Goal: Task Accomplishment & Management: Manage account settings

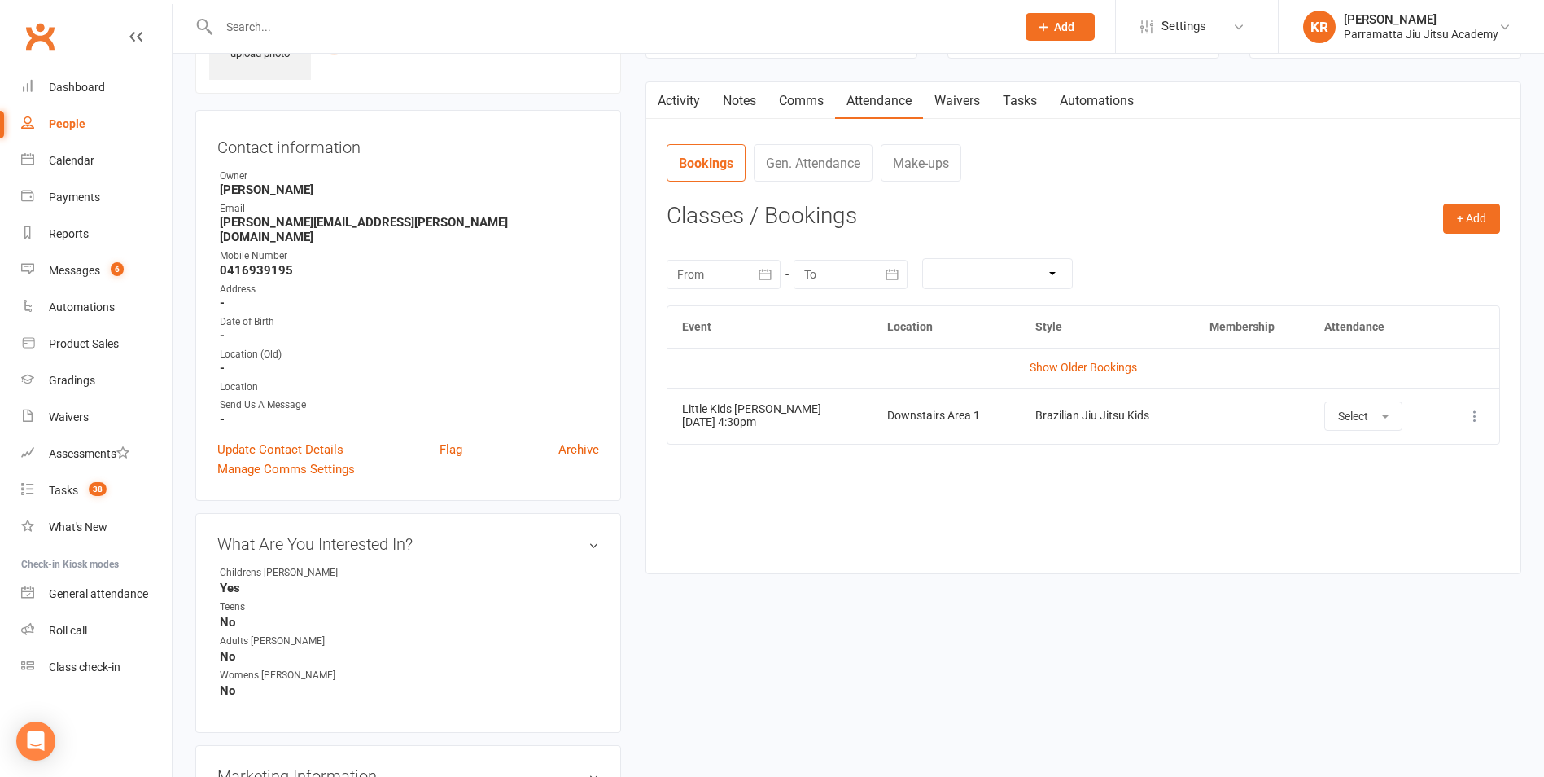
click at [252, 24] on input "text" at bounding box center [609, 26] width 790 height 23
type input "luke"
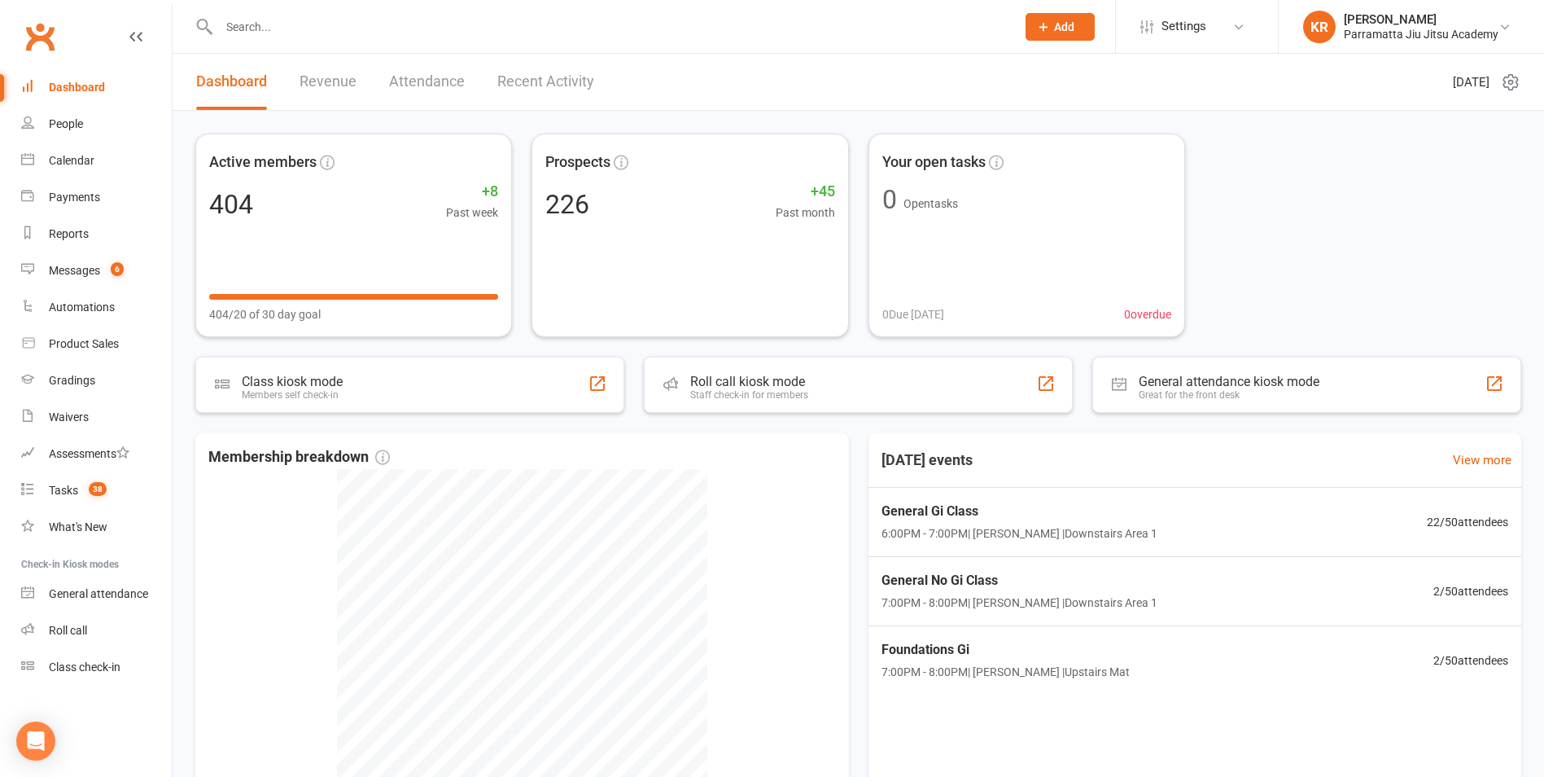
click at [254, 26] on input "text" at bounding box center [609, 26] width 790 height 23
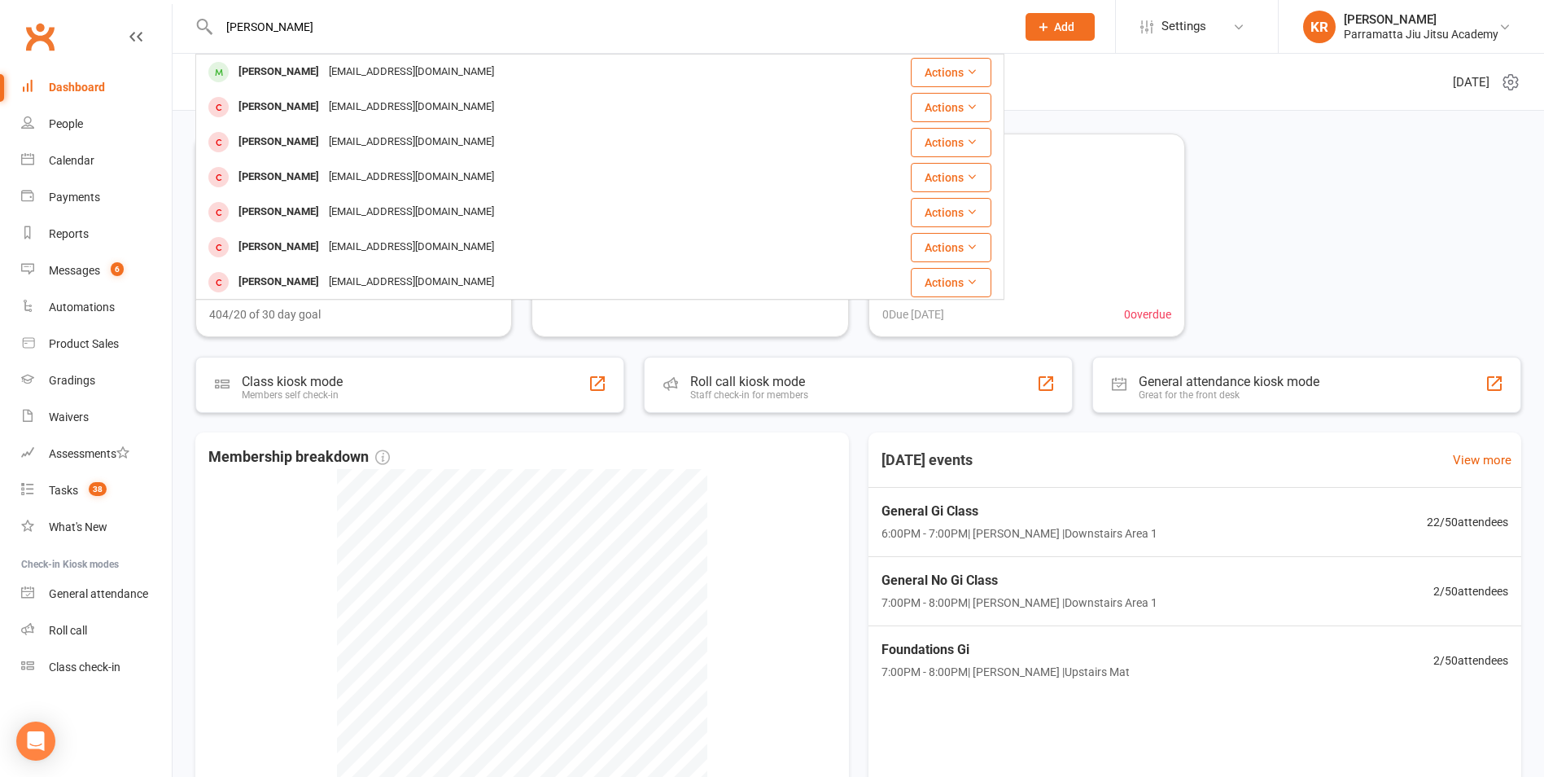
type input "[PERSON_NAME]"
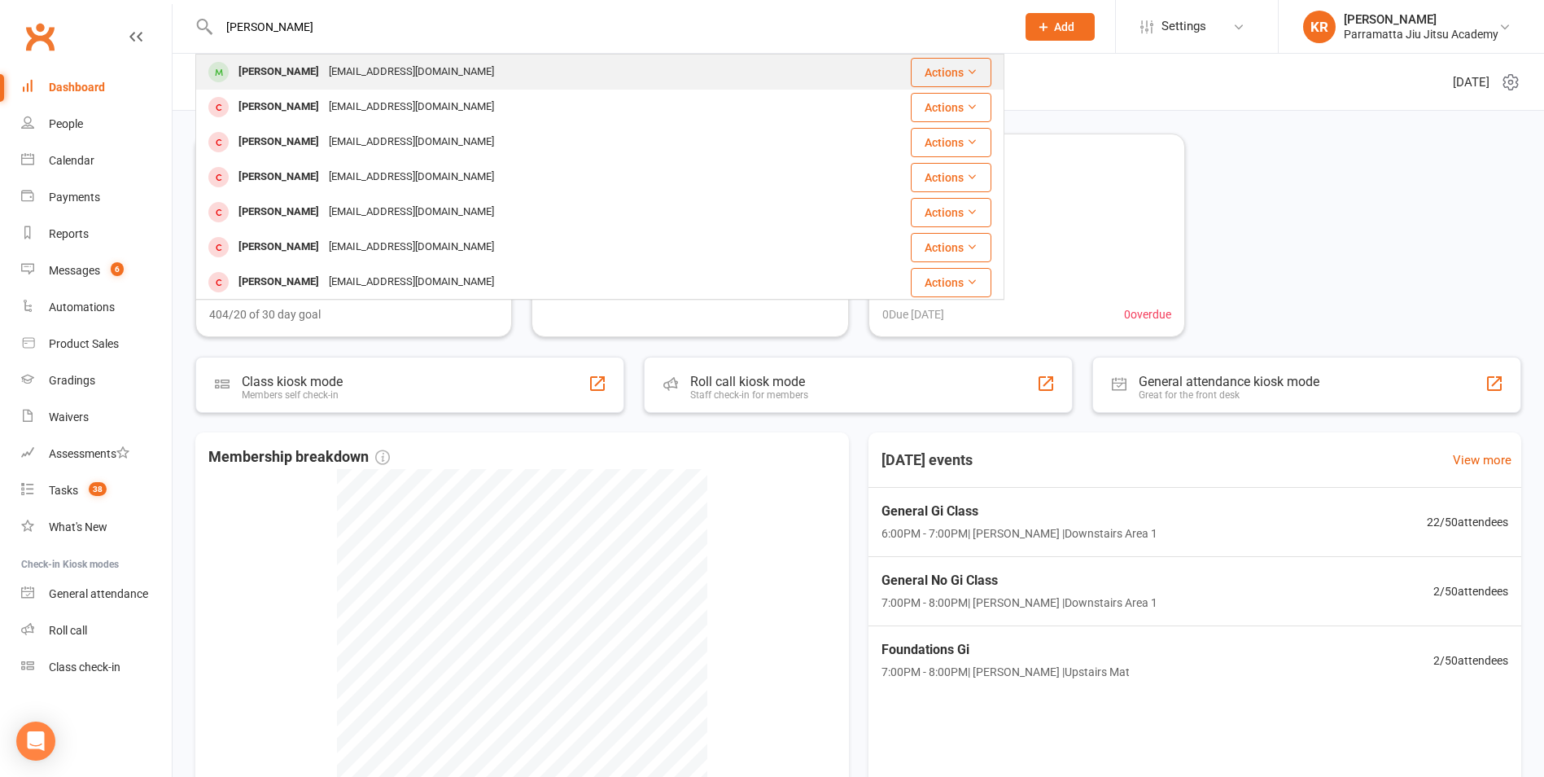
click at [295, 67] on div "[PERSON_NAME]" at bounding box center [279, 72] width 90 height 24
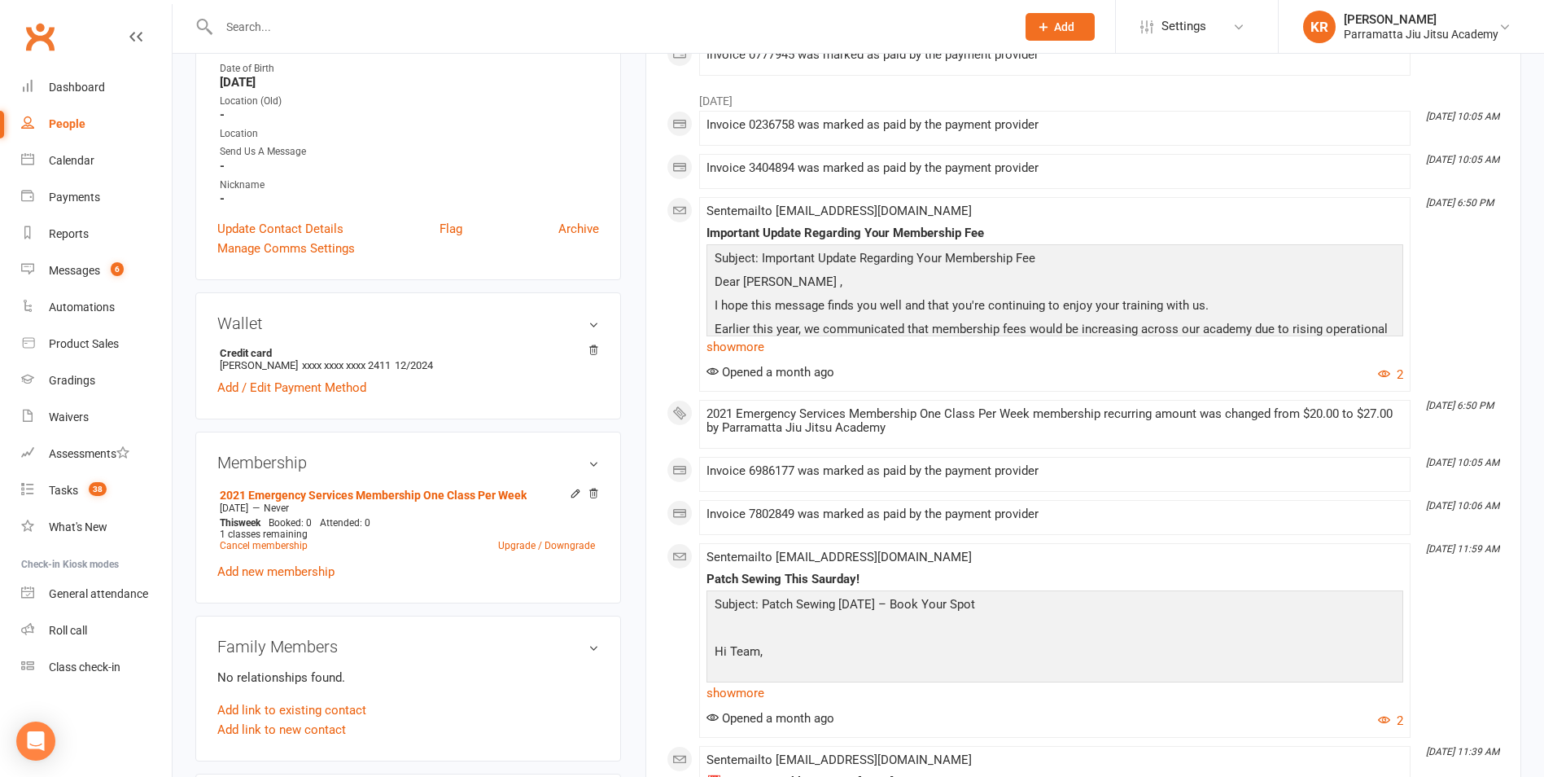
scroll to position [373, 0]
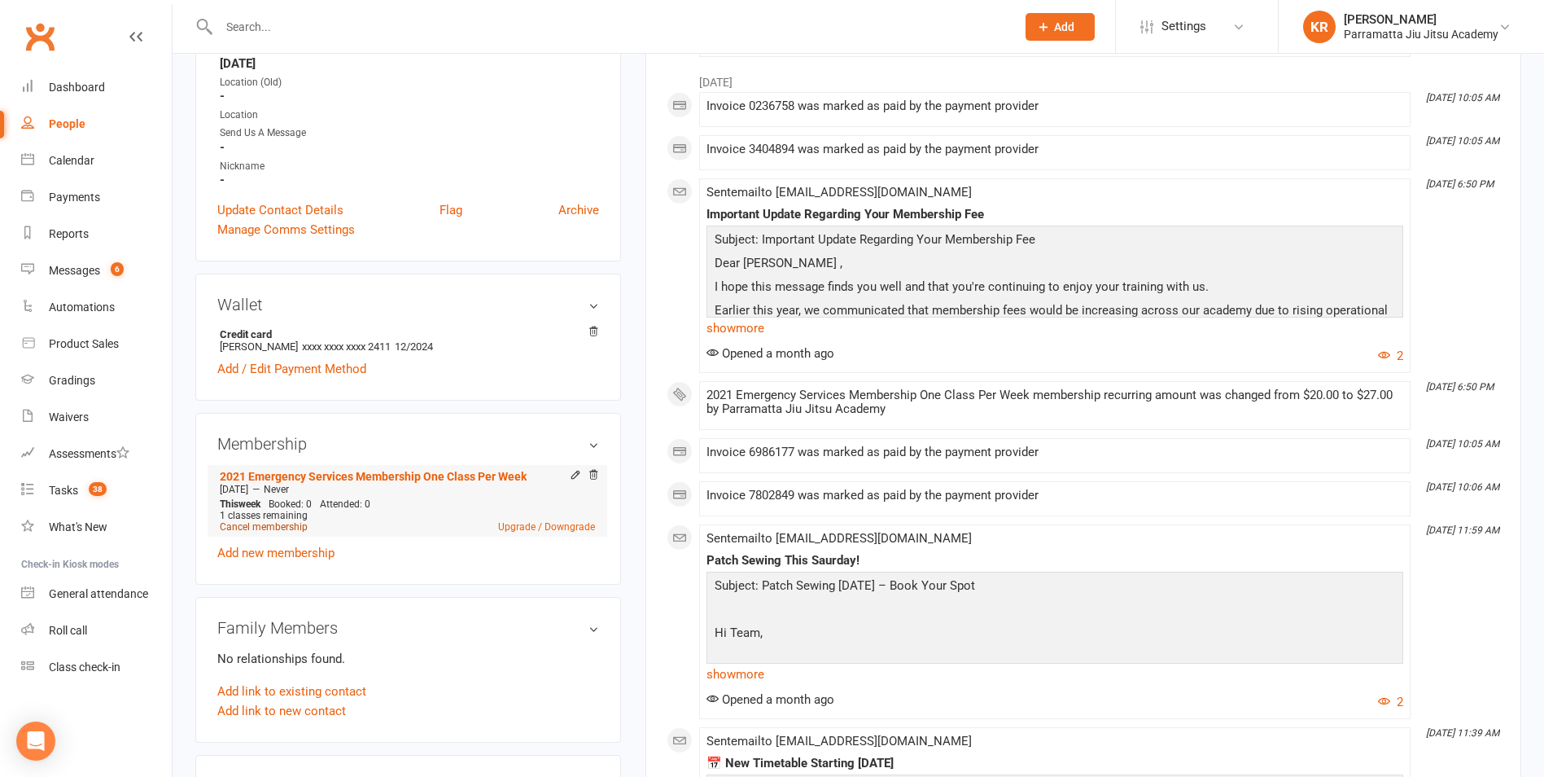
click at [268, 529] on link "Cancel membership" at bounding box center [264, 526] width 88 height 11
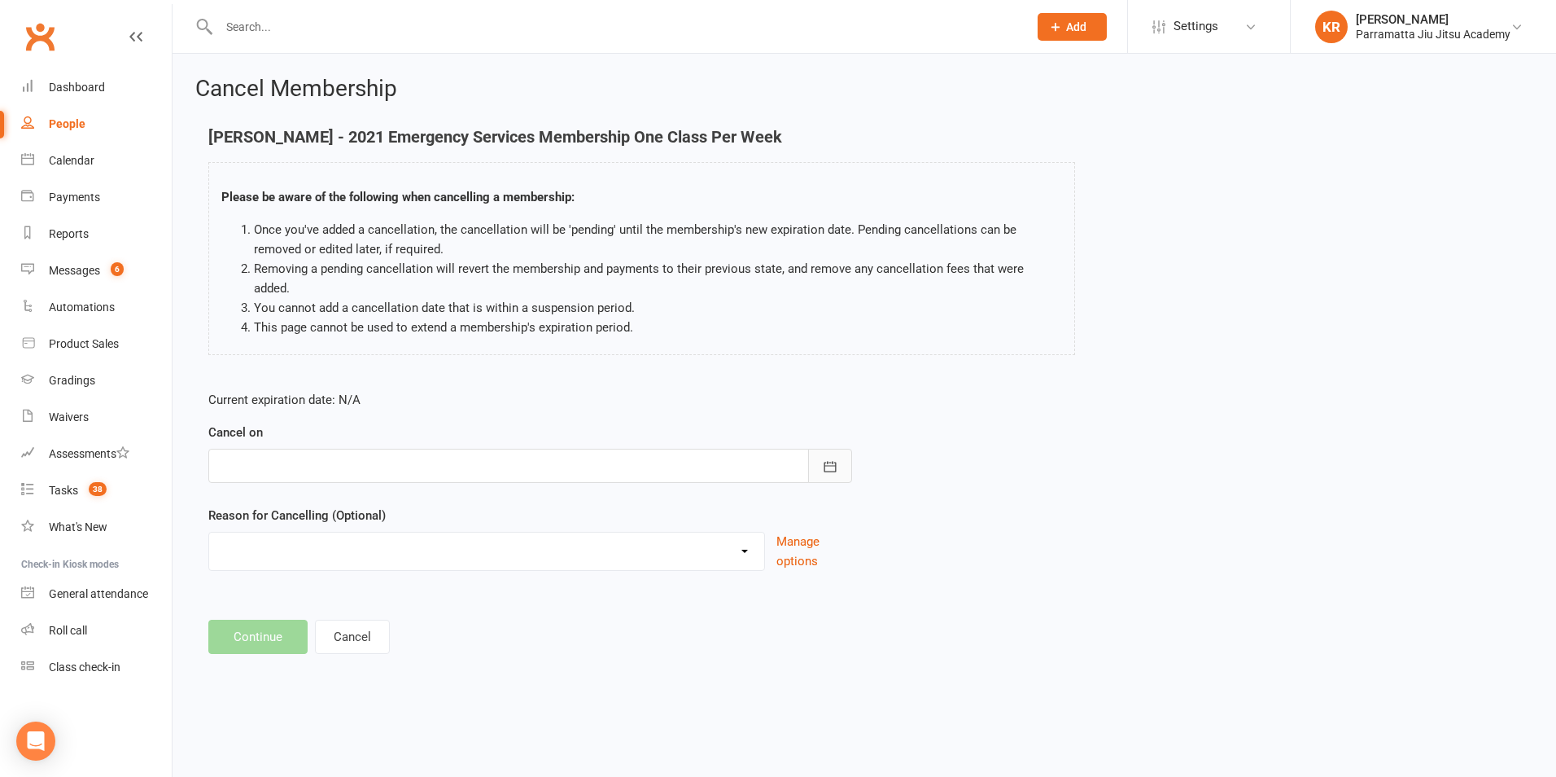
click at [830, 458] on icon "button" at bounding box center [830, 466] width 16 height 16
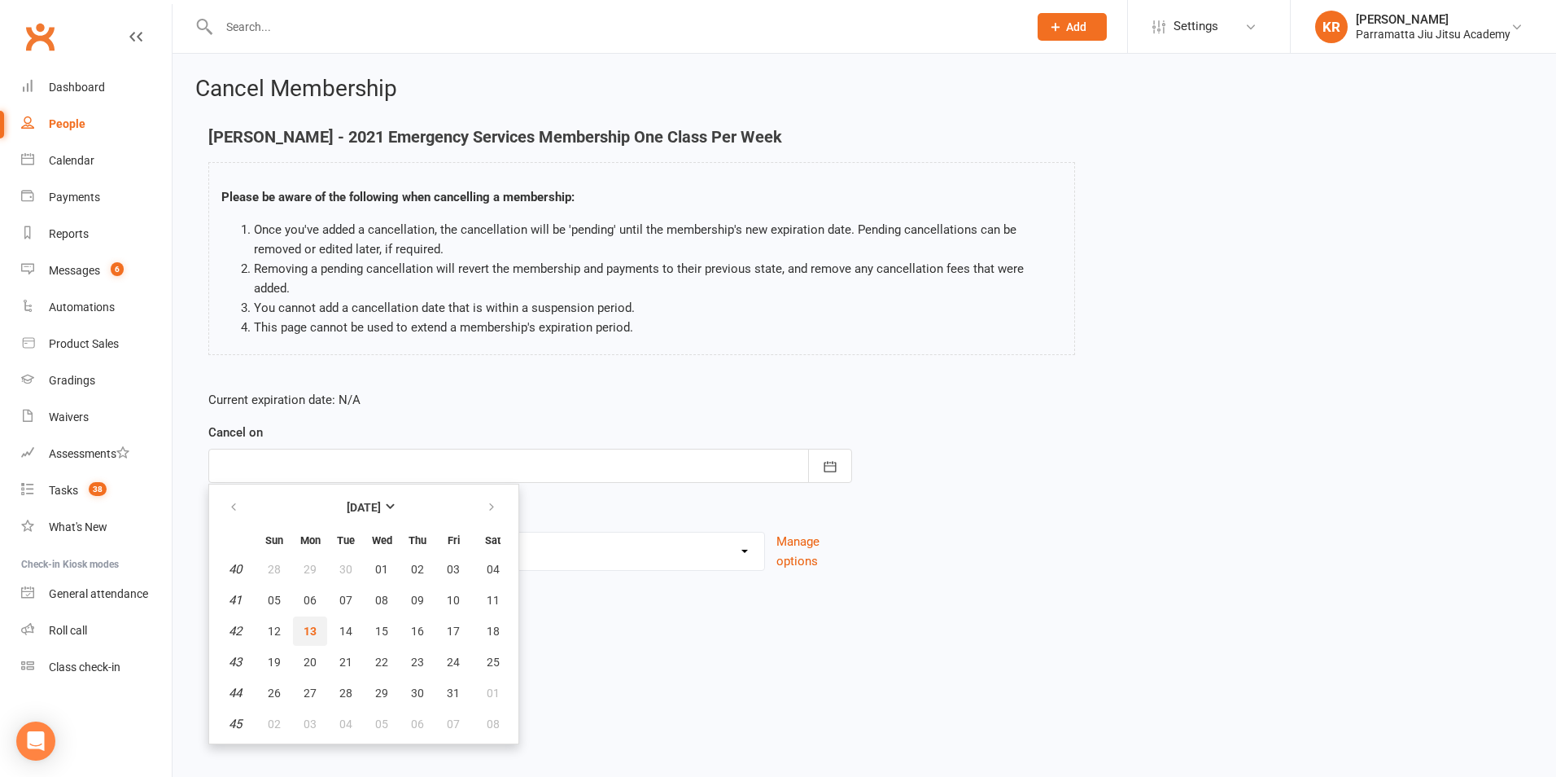
click at [310, 624] on span "13" at bounding box center [310, 630] width 13 height 13
type input "[DATE]"
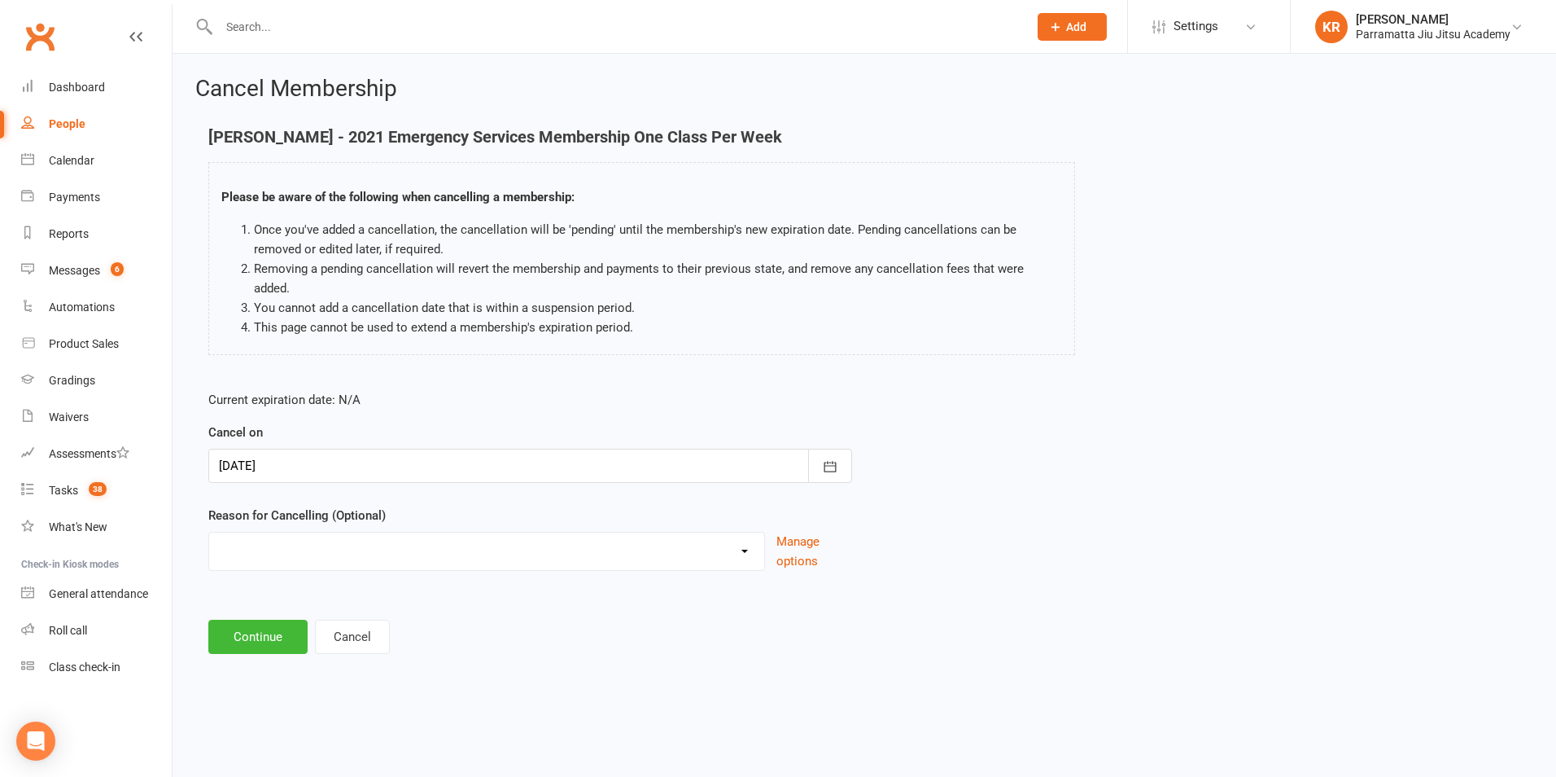
click at [746, 533] on select "Disappeared Holiday Injury Moved Away No Time Other reason" at bounding box center [486, 548] width 555 height 33
select select "5"
click at [209, 532] on select "Disappeared Holiday Injury Moved Away No Time Other reason" at bounding box center [486, 548] width 555 height 33
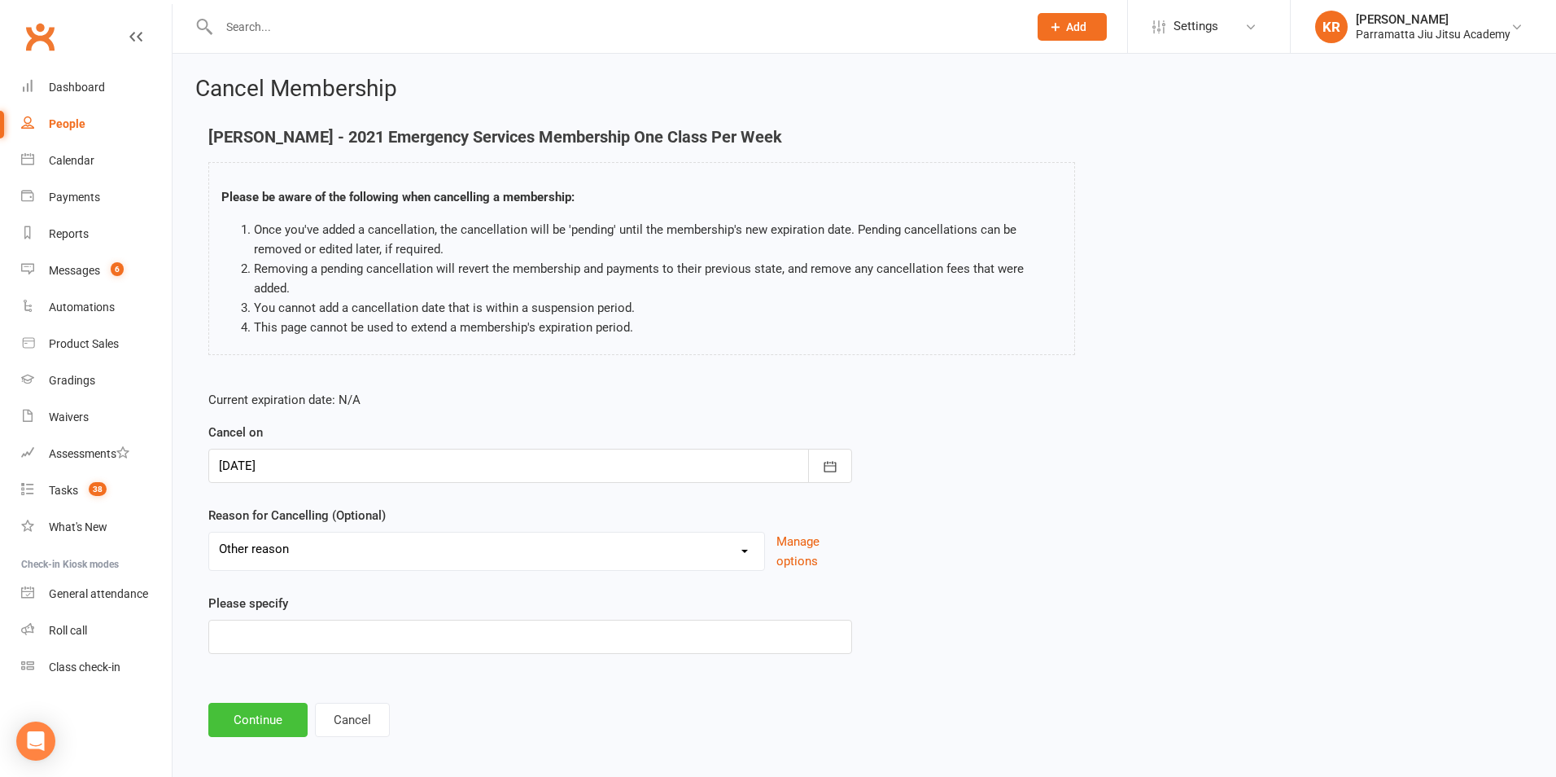
click at [261, 702] on button "Continue" at bounding box center [257, 719] width 99 height 34
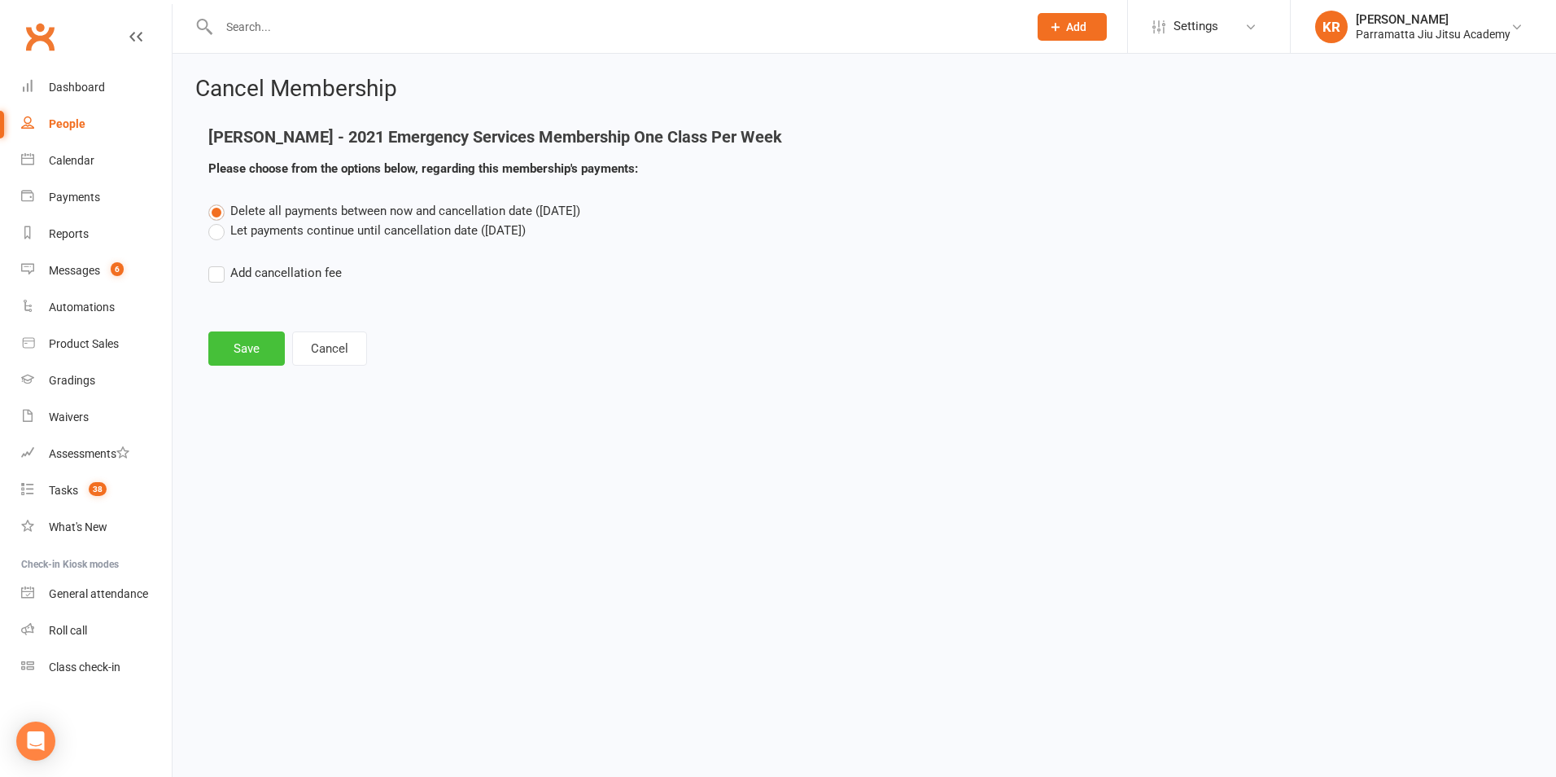
click at [236, 347] on button "Save" at bounding box center [246, 348] width 77 height 34
